Goal: Task Accomplishment & Management: Use online tool/utility

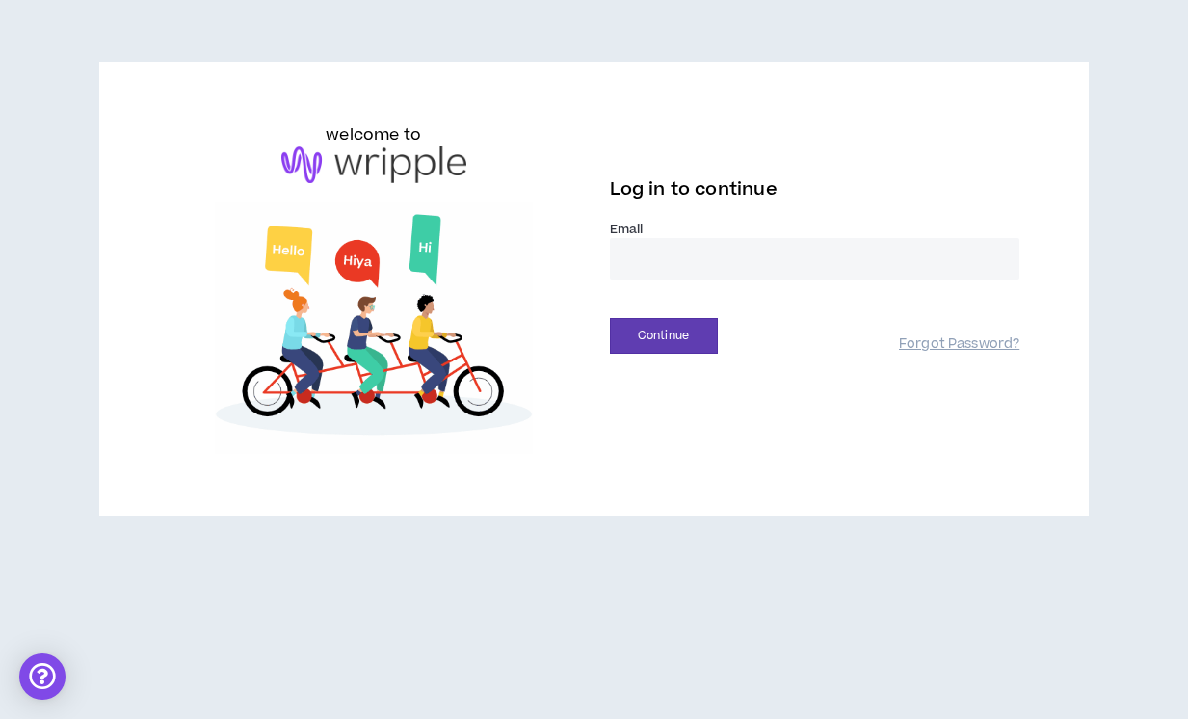
click at [648, 253] on input "email" at bounding box center [815, 258] width 410 height 41
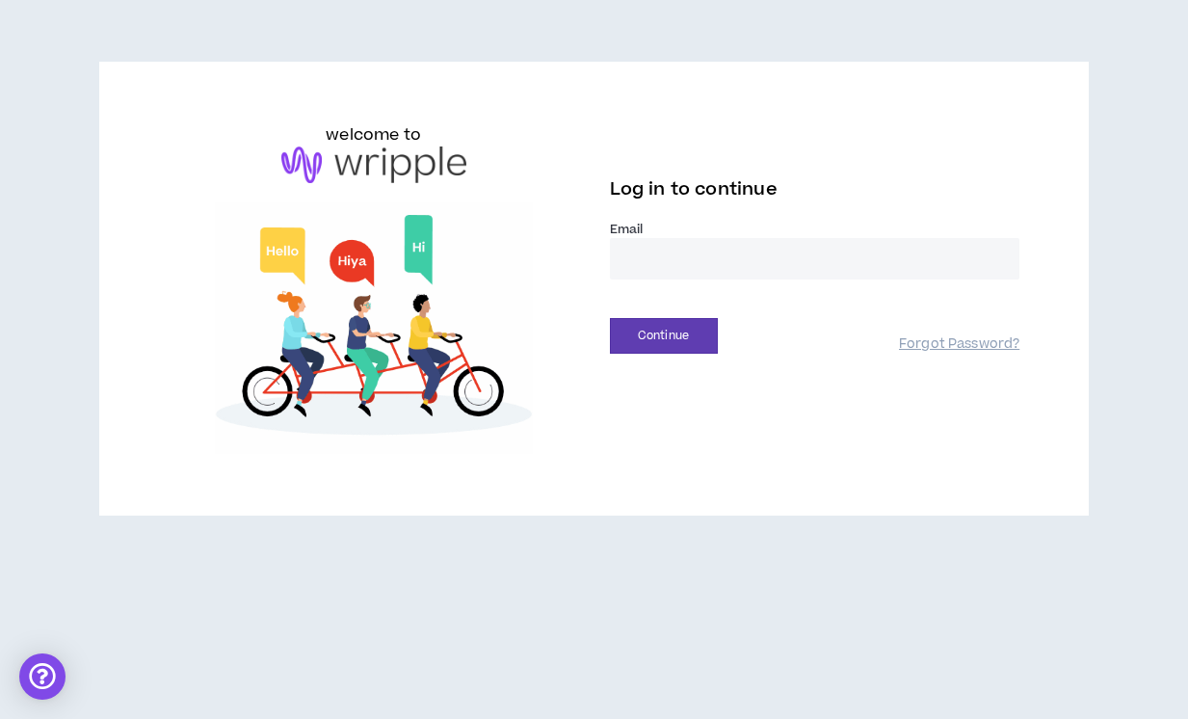
type input "**********"
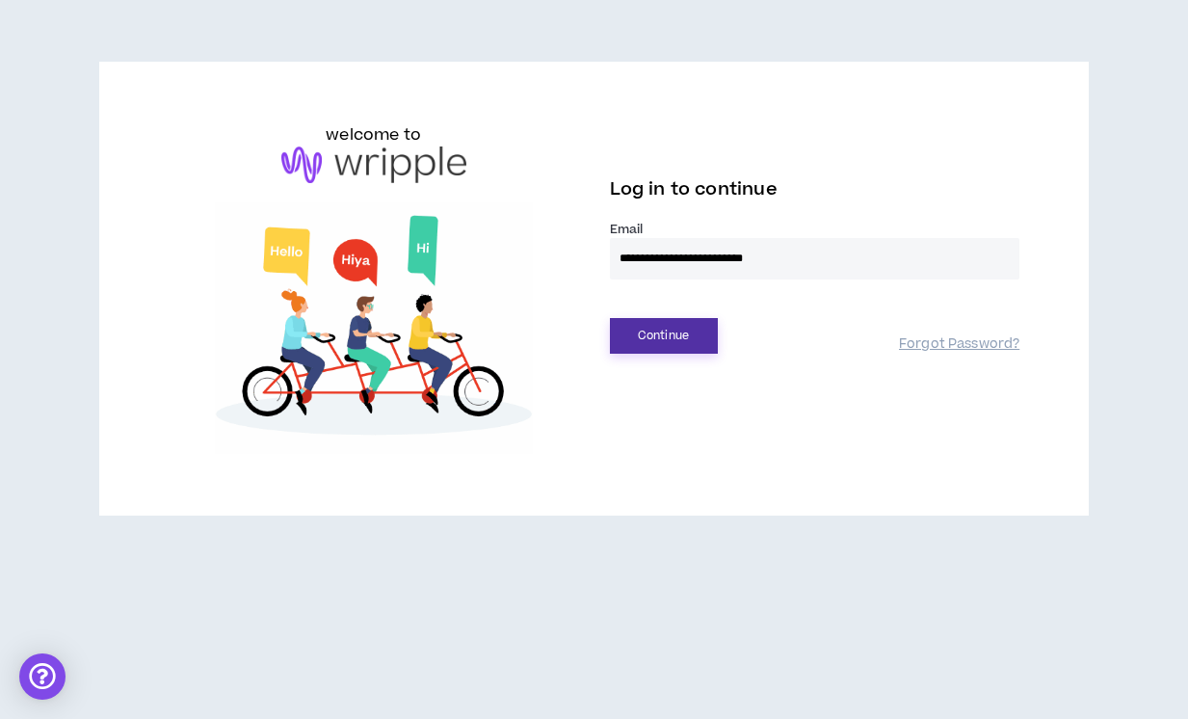
click at [686, 340] on button "Continue" at bounding box center [664, 336] width 108 height 36
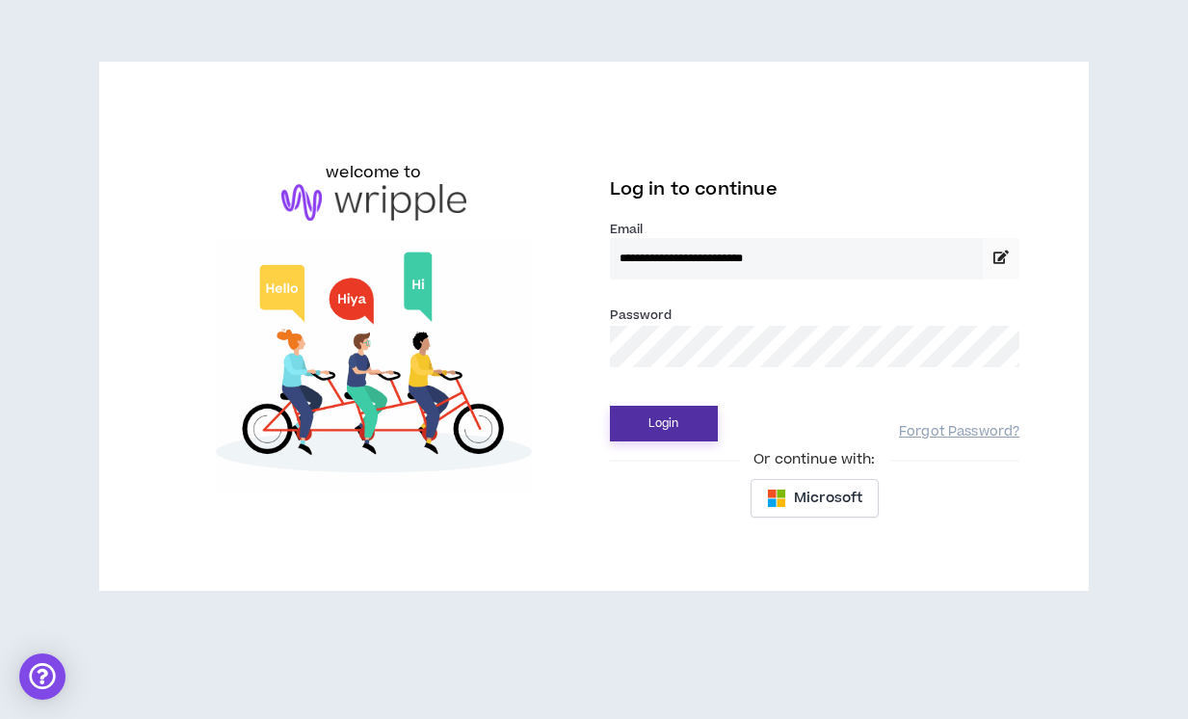
click at [687, 417] on button "Login" at bounding box center [664, 424] width 108 height 36
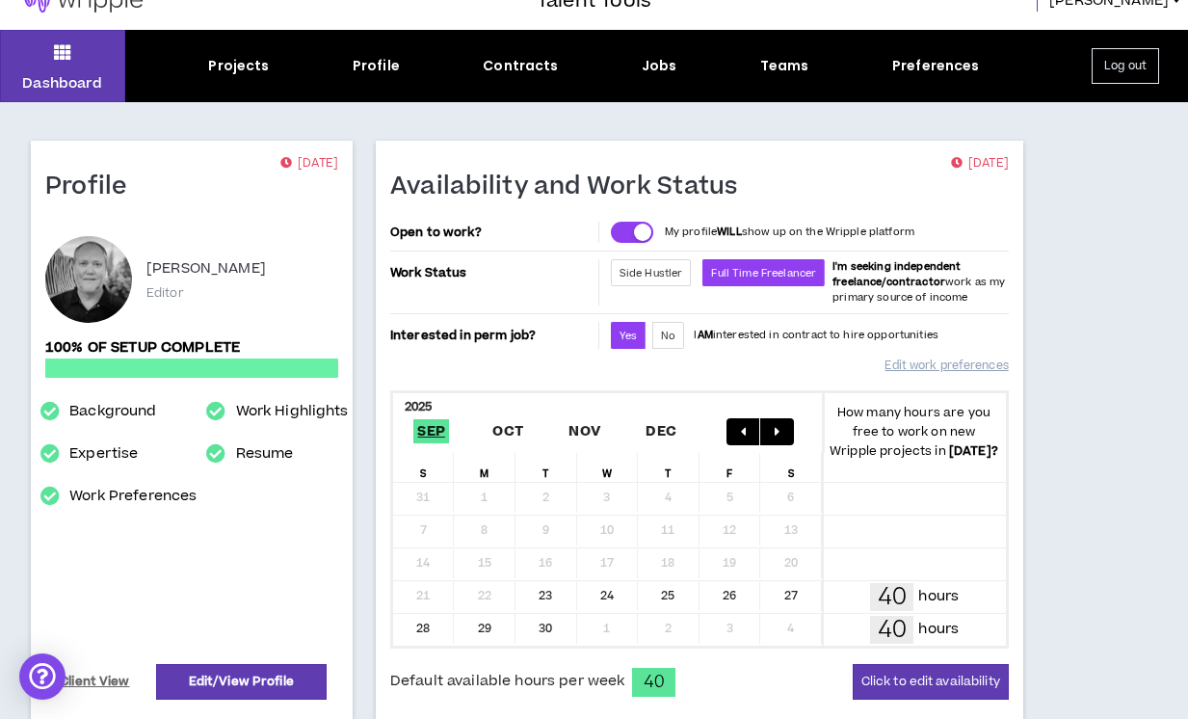
scroll to position [33, 0]
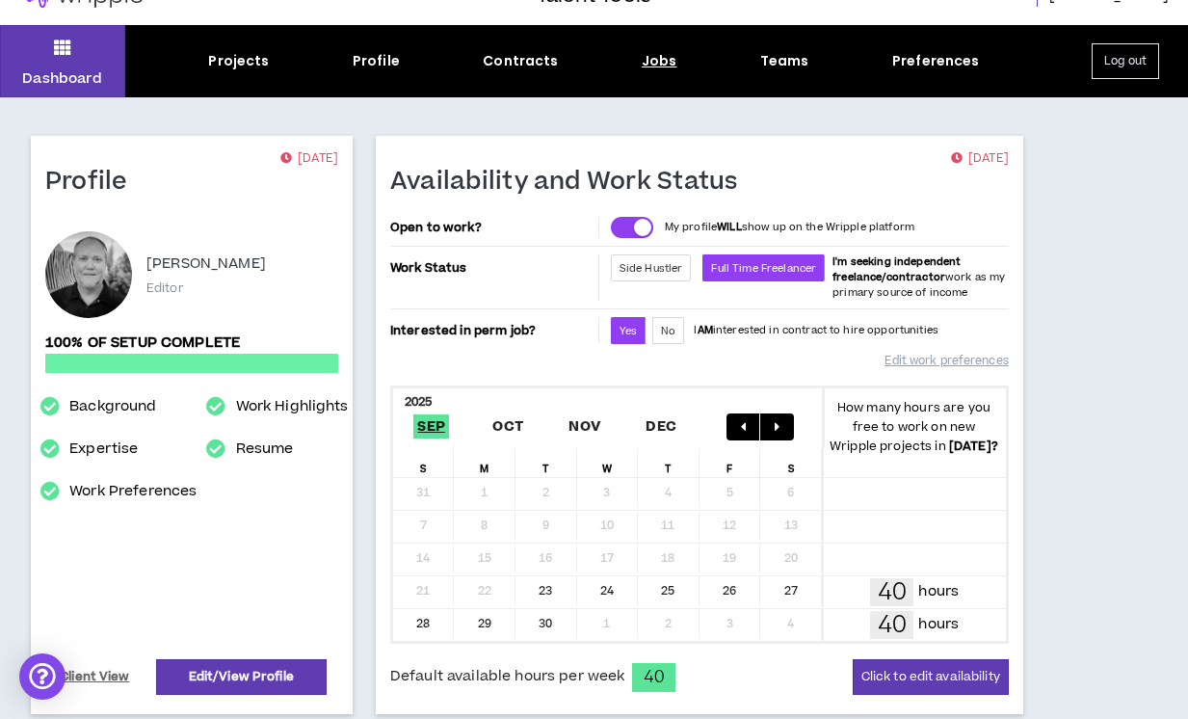
click at [652, 67] on div "Jobs" at bounding box center [660, 61] width 36 height 20
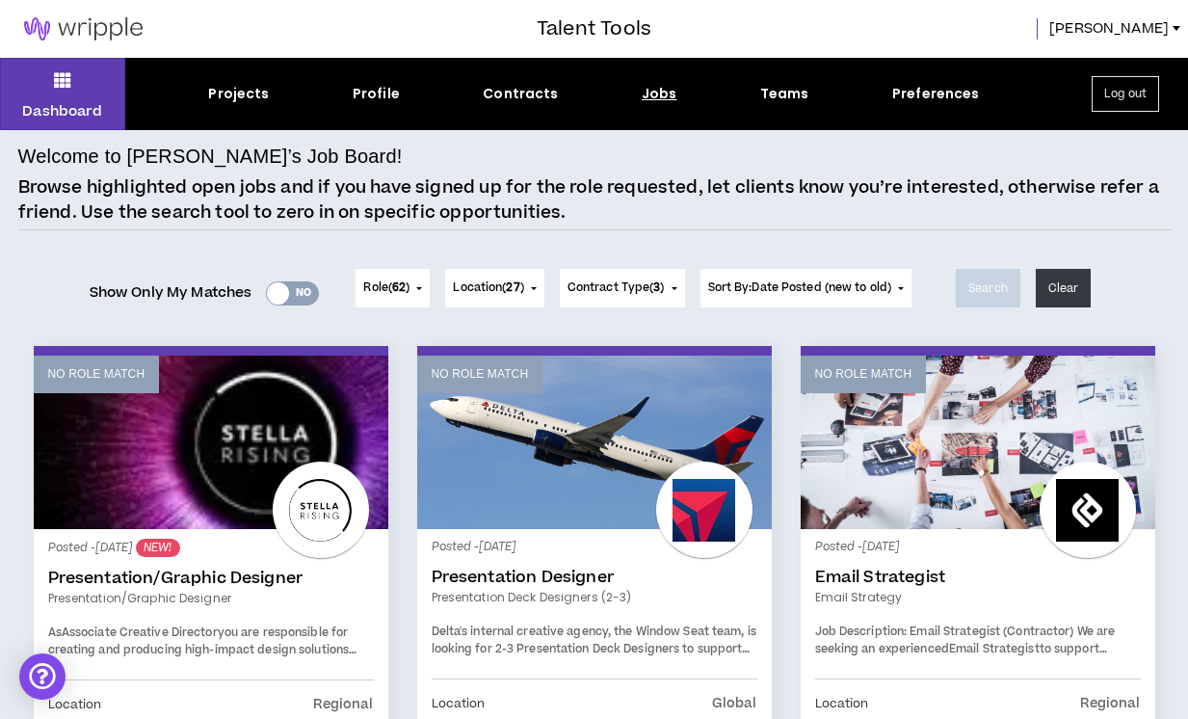
click at [652, 97] on div "Jobs" at bounding box center [660, 94] width 36 height 20
click at [651, 80] on div "Dashboard Projects Profile Contracts Jobs Teams Preferences Log out" at bounding box center [594, 94] width 1188 height 72
click at [1071, 293] on button "Clear" at bounding box center [1063, 288] width 56 height 39
click at [1064, 284] on button "Clear" at bounding box center [1063, 288] width 56 height 39
click at [1065, 294] on button "Clear" at bounding box center [1063, 288] width 56 height 39
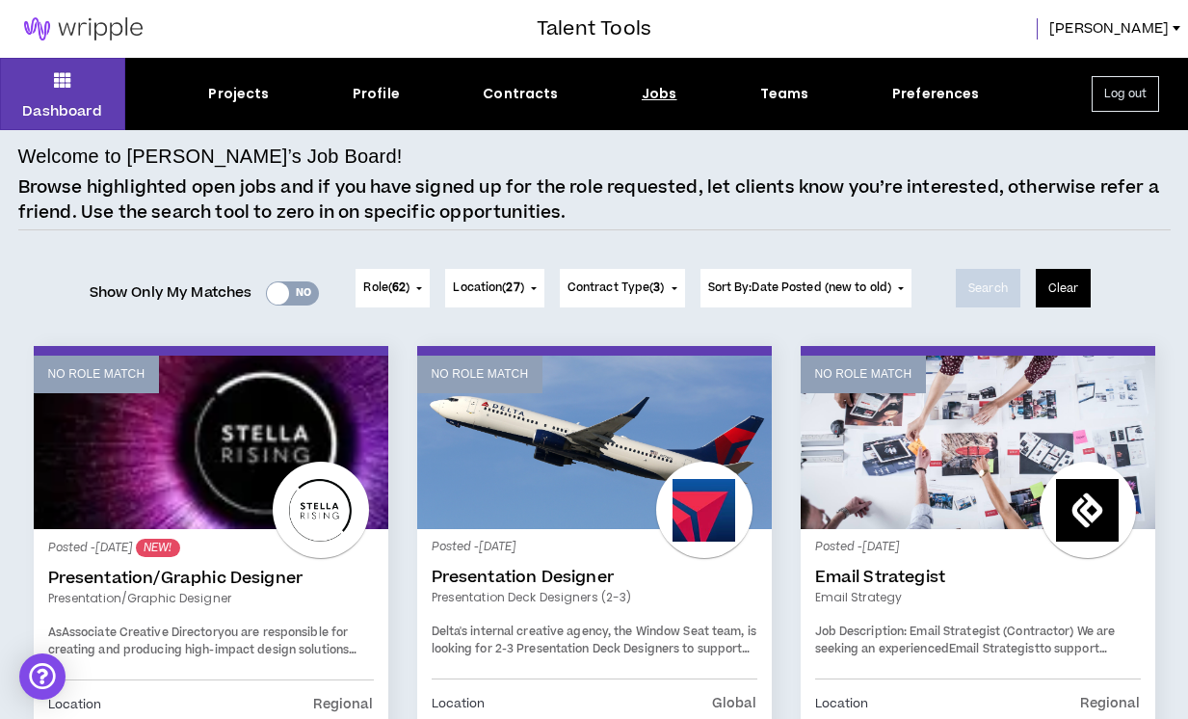
click at [1062, 287] on button "Clear" at bounding box center [1063, 288] width 56 height 39
click at [231, 95] on div "Projects" at bounding box center [238, 94] width 61 height 20
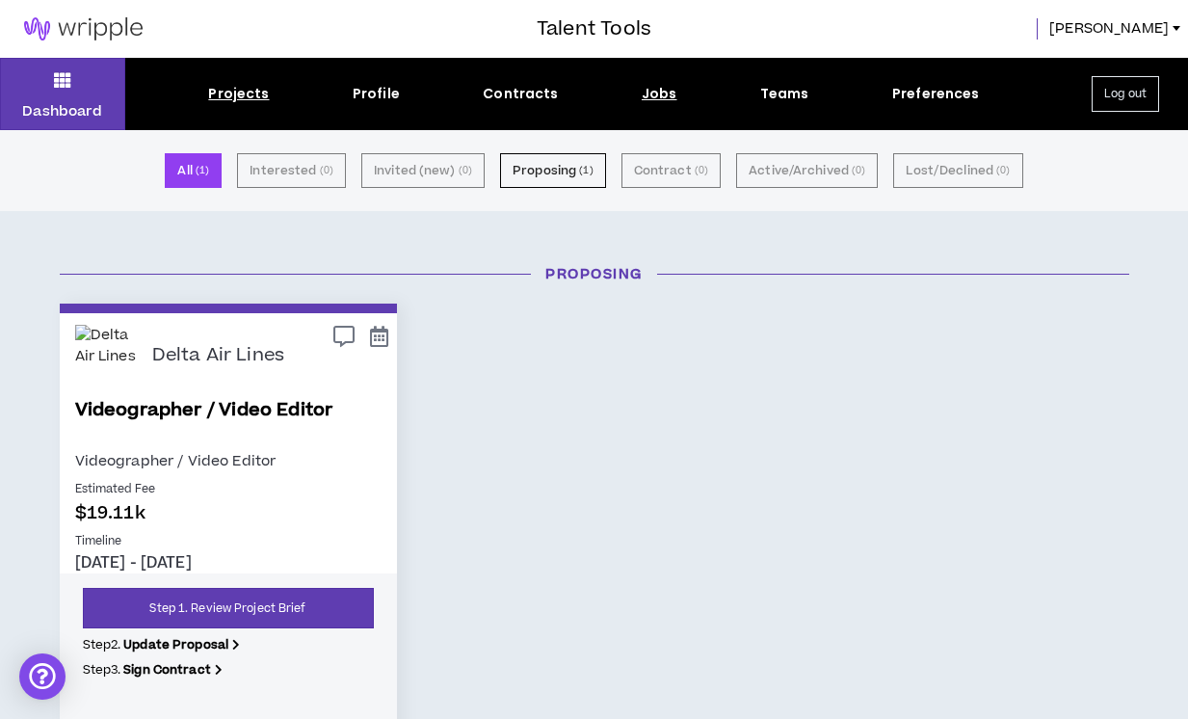
click at [655, 94] on div "Jobs" at bounding box center [660, 94] width 36 height 20
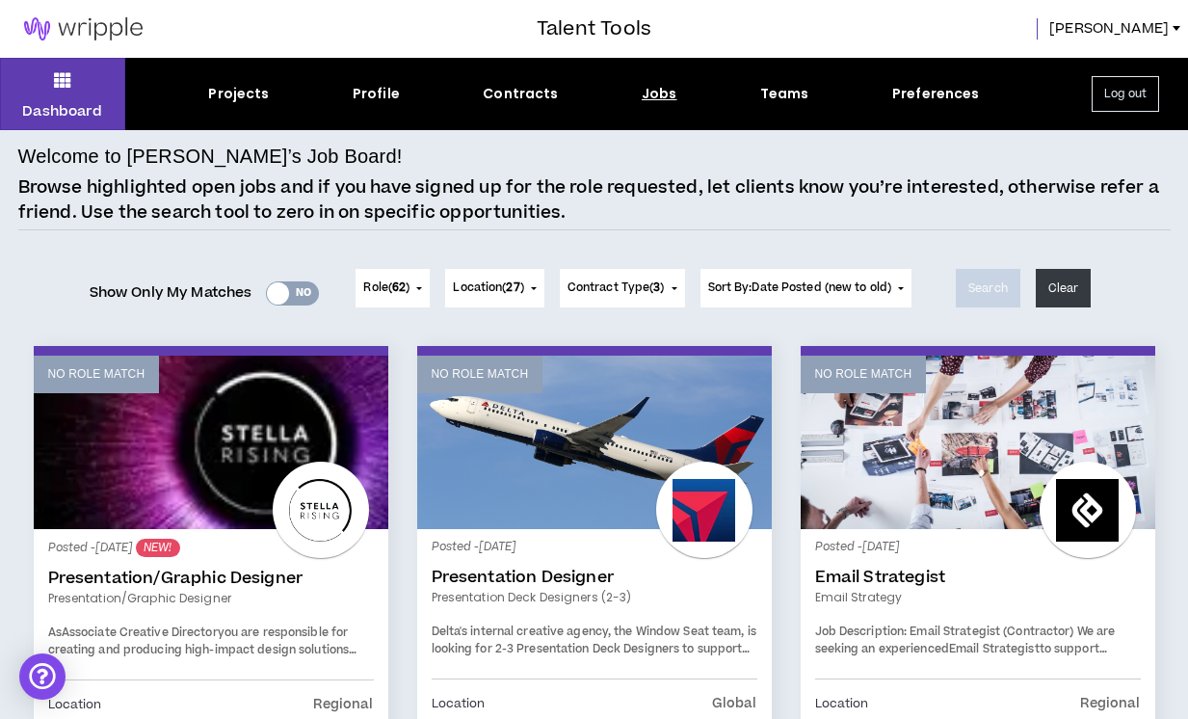
click at [275, 294] on div at bounding box center [278, 293] width 22 height 22
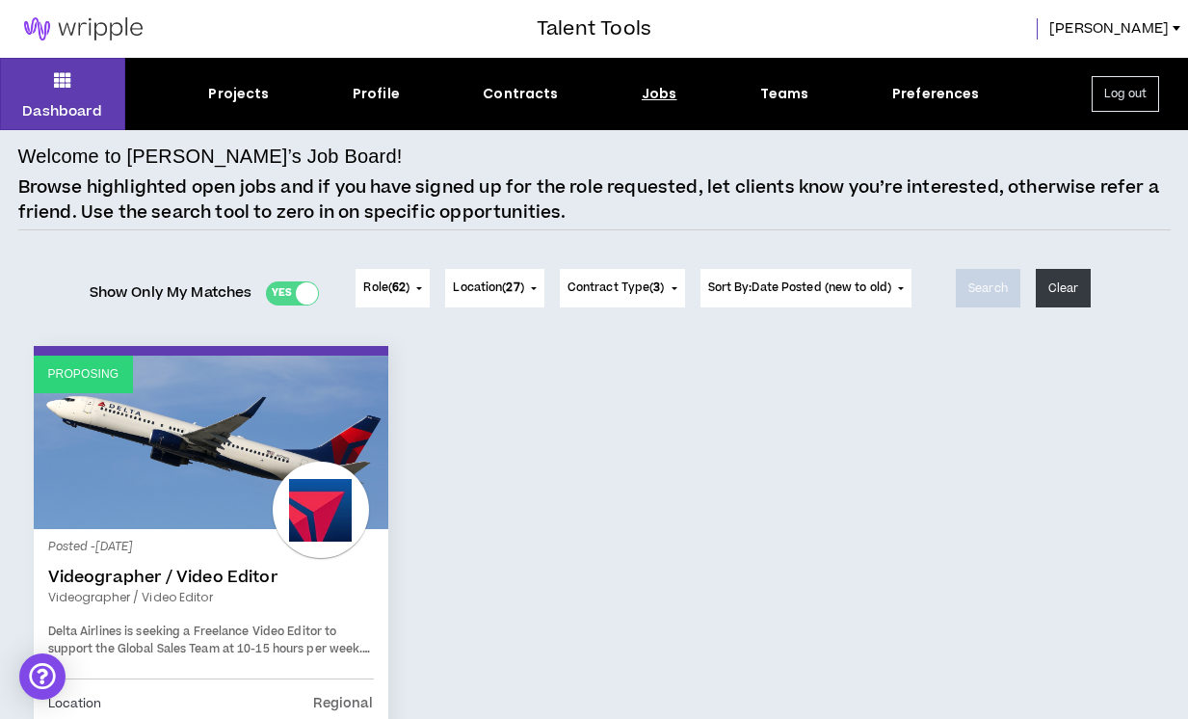
click at [301, 292] on div at bounding box center [307, 293] width 22 height 22
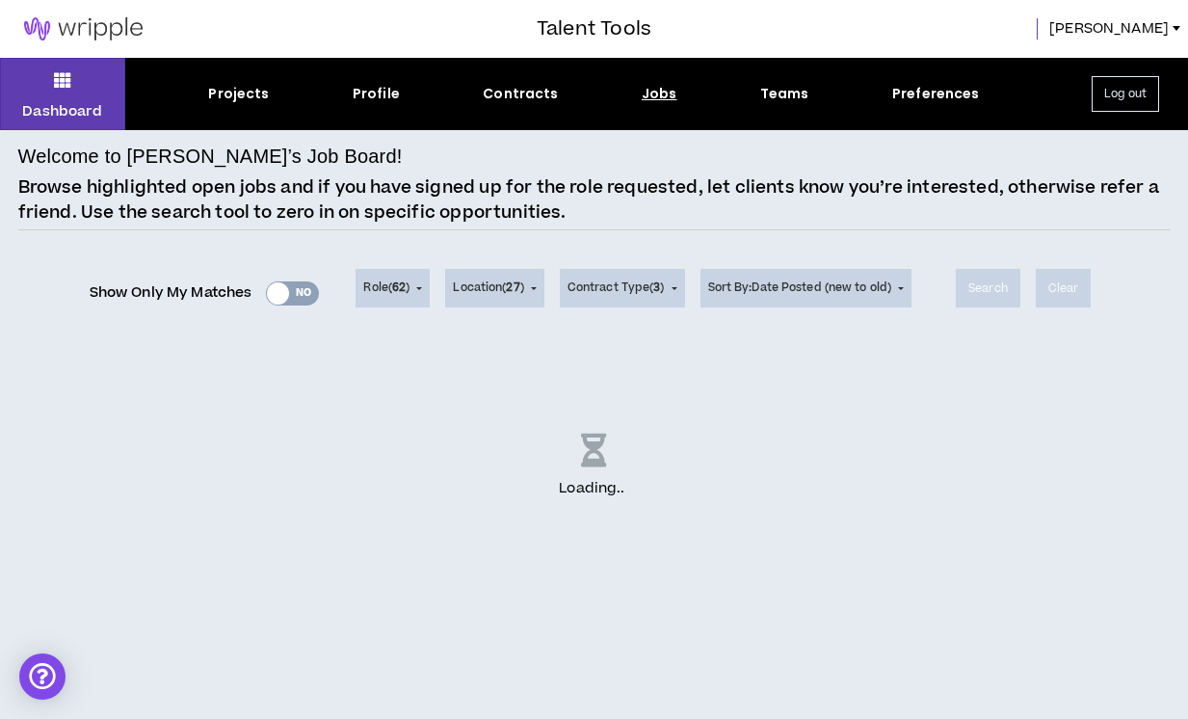
click at [413, 287] on button "Role ( 62 )" at bounding box center [392, 288] width 74 height 39
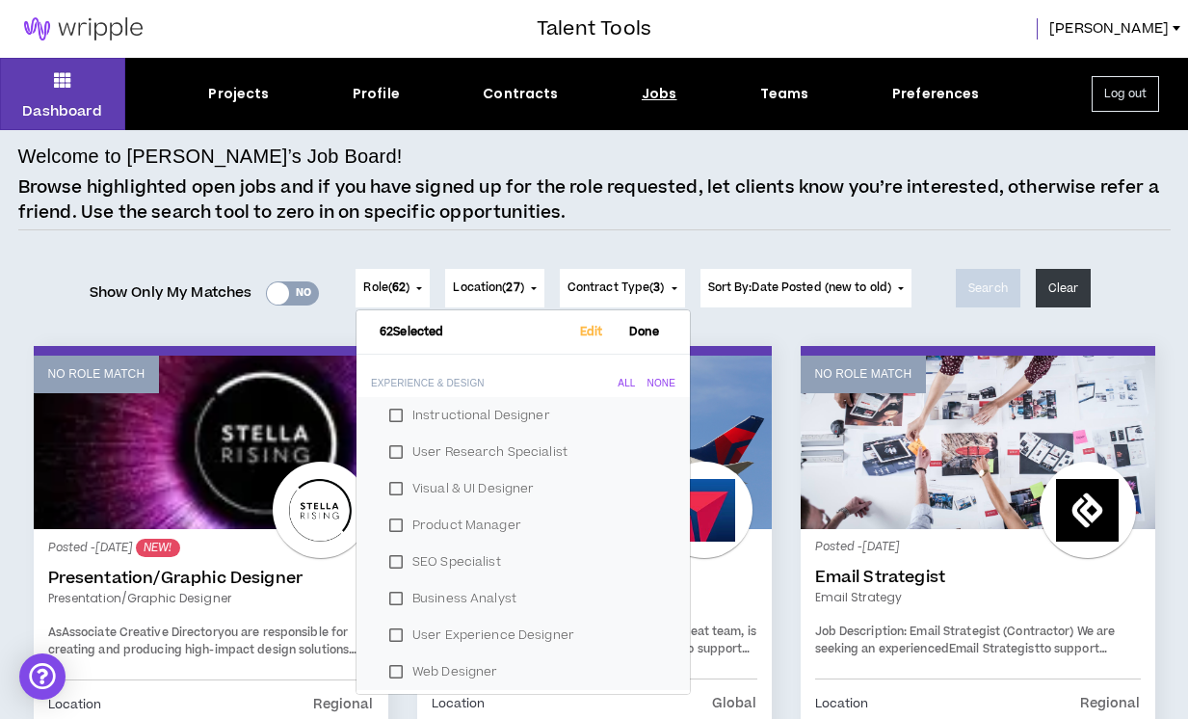
click at [589, 339] on h6 "62 Selected Edit Done" at bounding box center [522, 332] width 333 height 28
click at [588, 334] on span "Edit" at bounding box center [591, 332] width 39 height 13
click at [587, 334] on span "Back" at bounding box center [588, 332] width 44 height 13
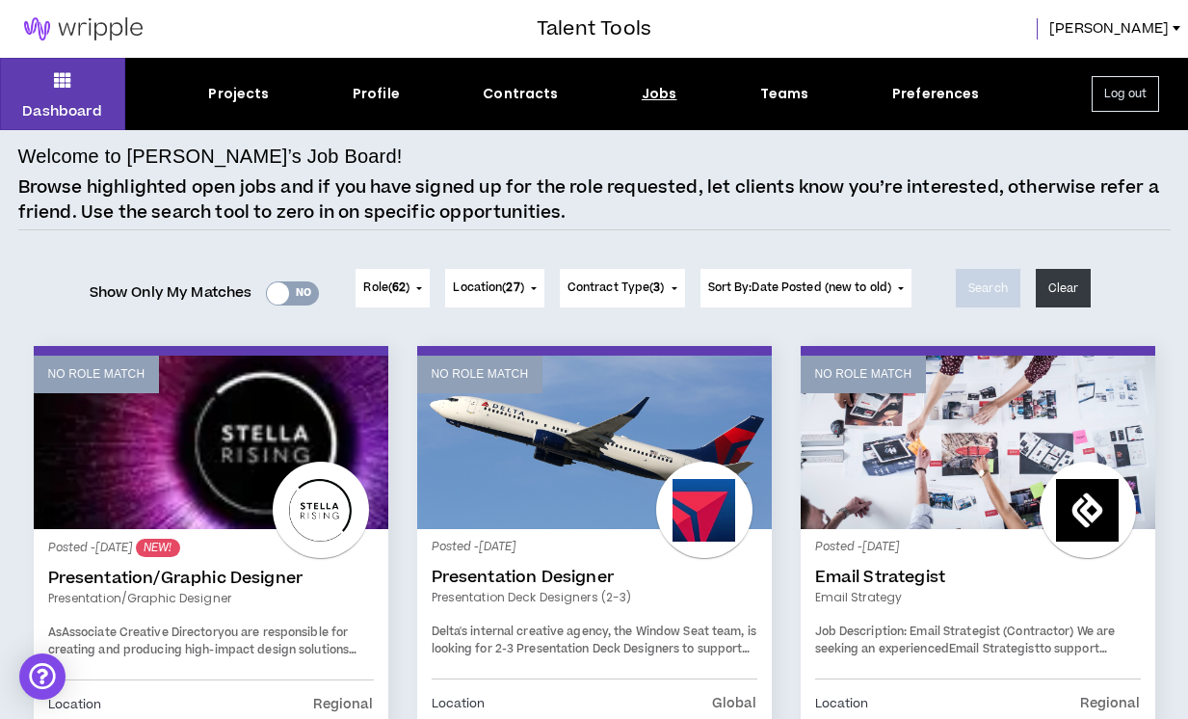
click at [519, 277] on button "Location ( 27 )" at bounding box center [494, 288] width 98 height 39
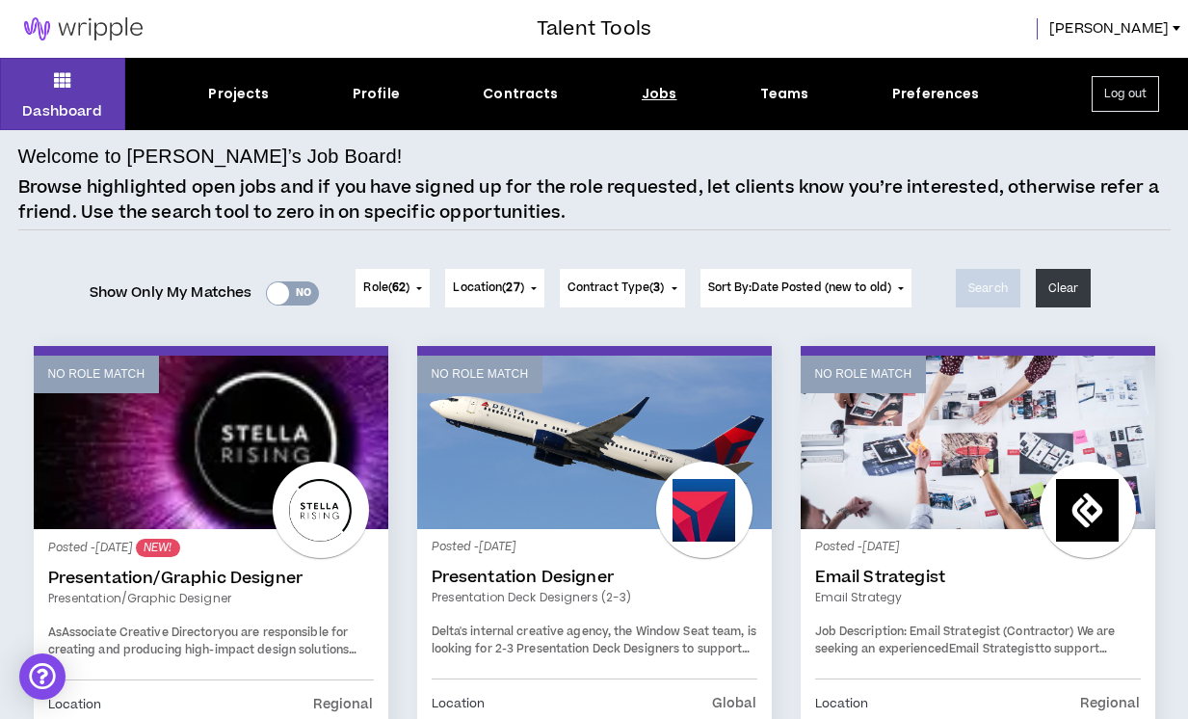
click at [640, 289] on span "Contract Type ( 3 )" at bounding box center [615, 287] width 97 height 17
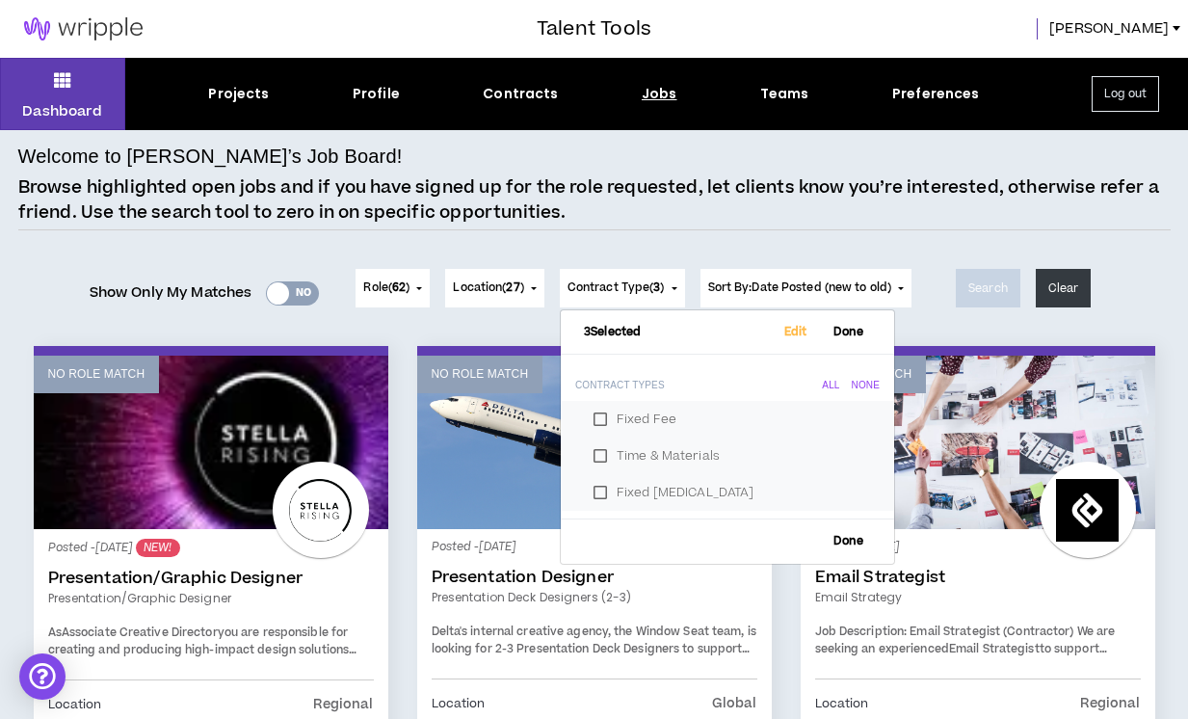
click at [777, 291] on span "Sort By: Date Posted (new to old)" at bounding box center [800, 287] width 184 height 16
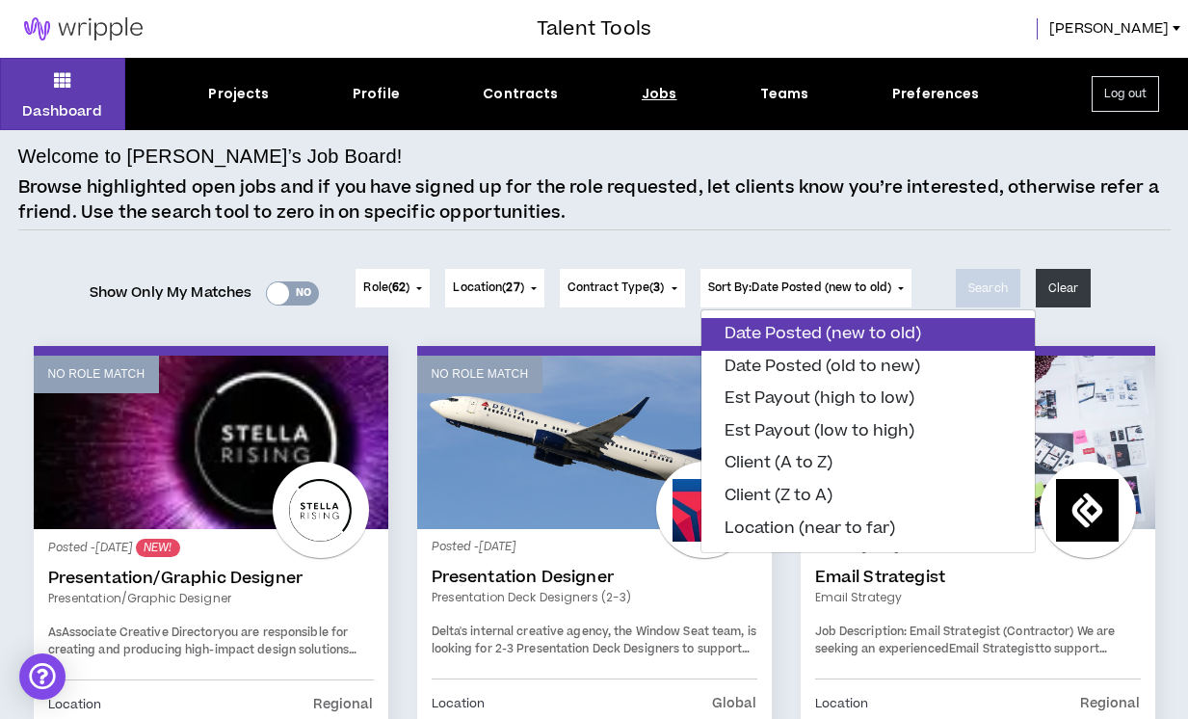
click at [777, 291] on span "Sort By: Date Posted (new to old)" at bounding box center [800, 287] width 184 height 16
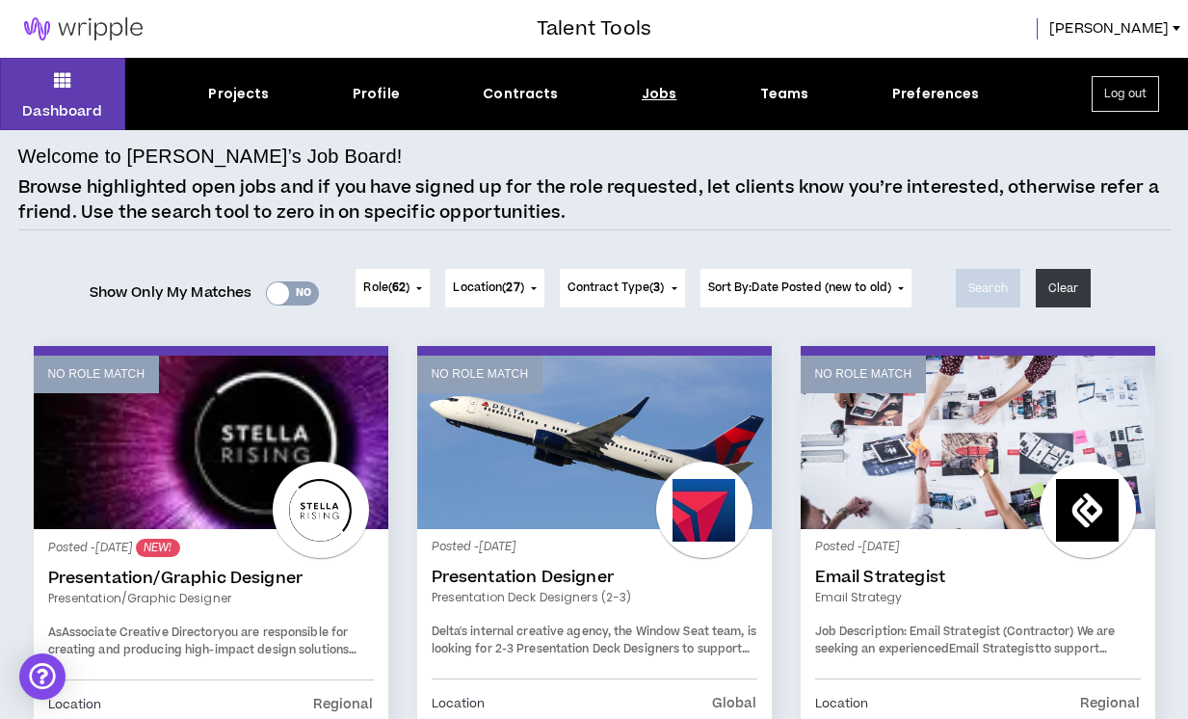
click at [777, 291] on span "Sort By: Date Posted (new to old)" at bounding box center [800, 287] width 184 height 16
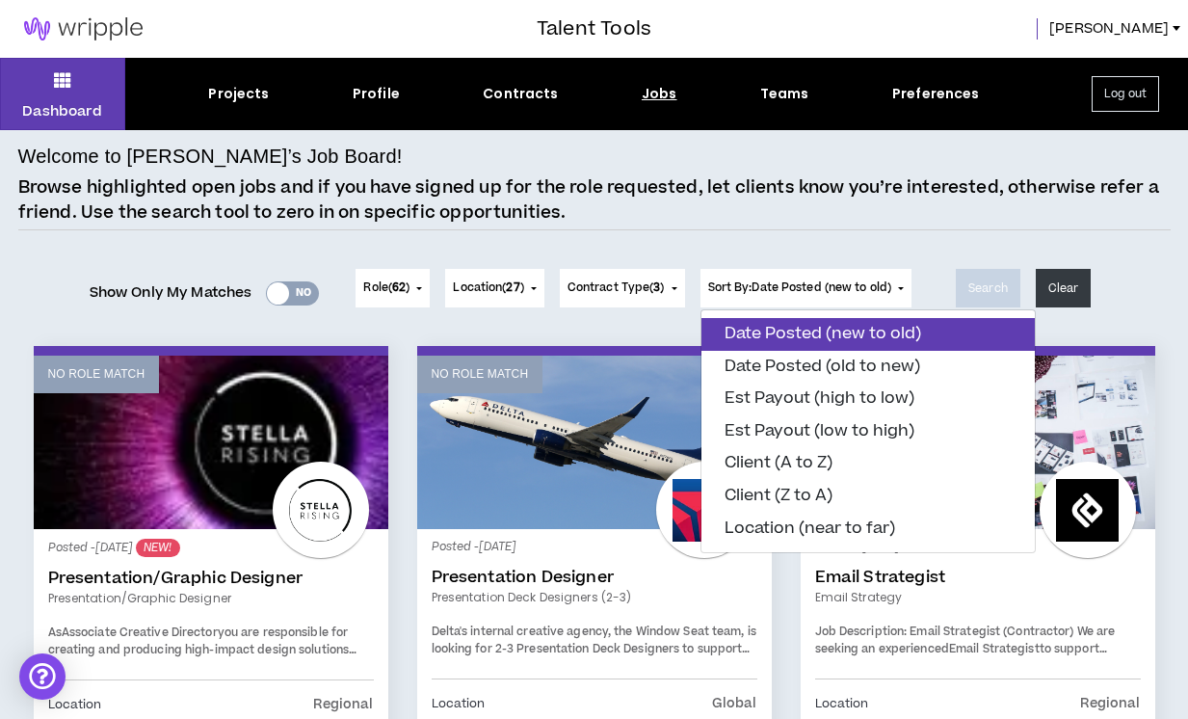
click at [767, 334] on button "Date Posted (new to old)" at bounding box center [867, 334] width 333 height 33
